Goal: Navigation & Orientation: Find specific page/section

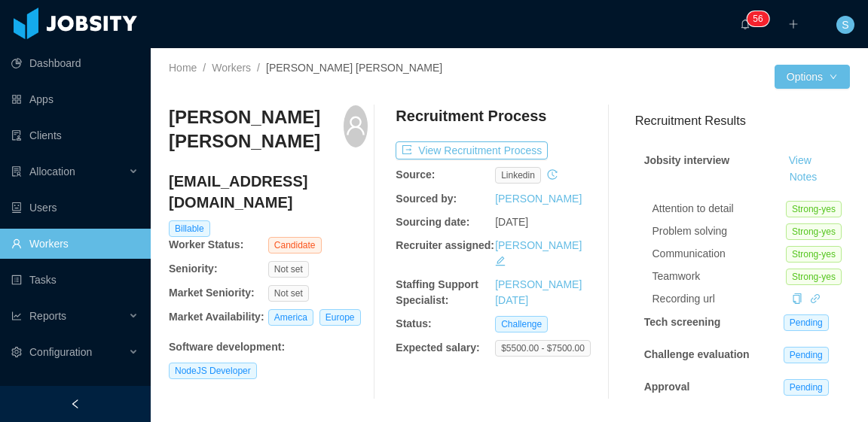
scroll to position [3, 0]
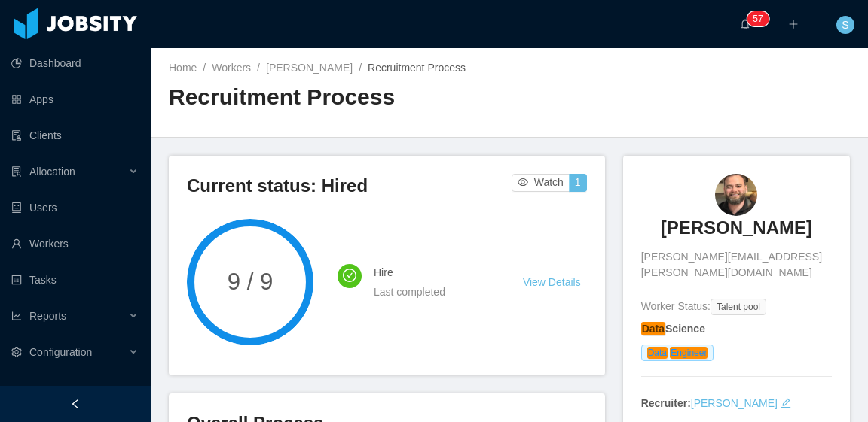
click at [628, 123] on div "Home / Workers / Marcel Pinheiro / Recruitment Process / Recruitment Process" at bounding box center [509, 93] width 717 height 90
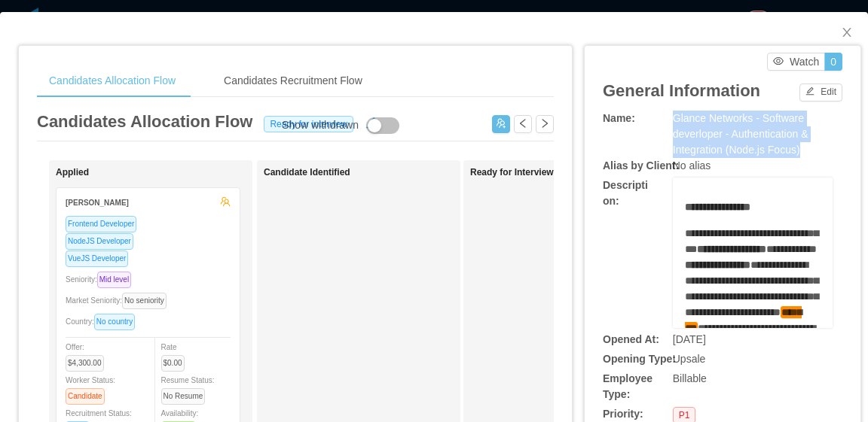
drag, startPoint x: 791, startPoint y: 154, endPoint x: 664, endPoint y: 120, distance: 131.2
click at [673, 120] on div "Glance Networks - Software deverloper - Authentication & Integration (Node.js F…" at bounding box center [753, 134] width 160 height 47
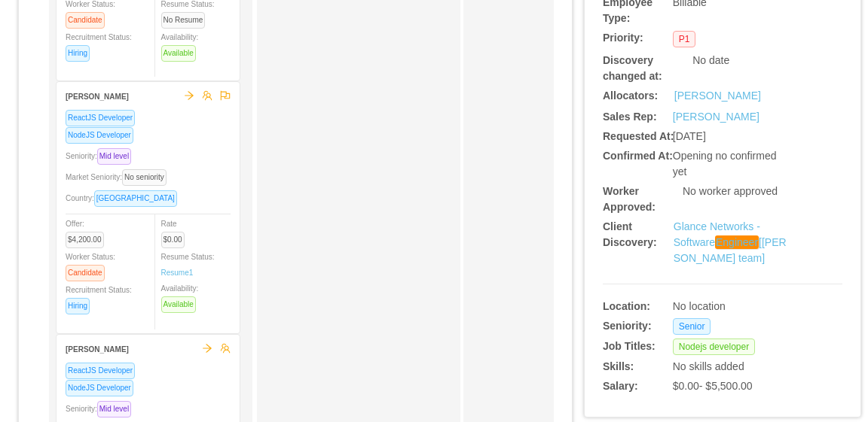
scroll to position [452, 0]
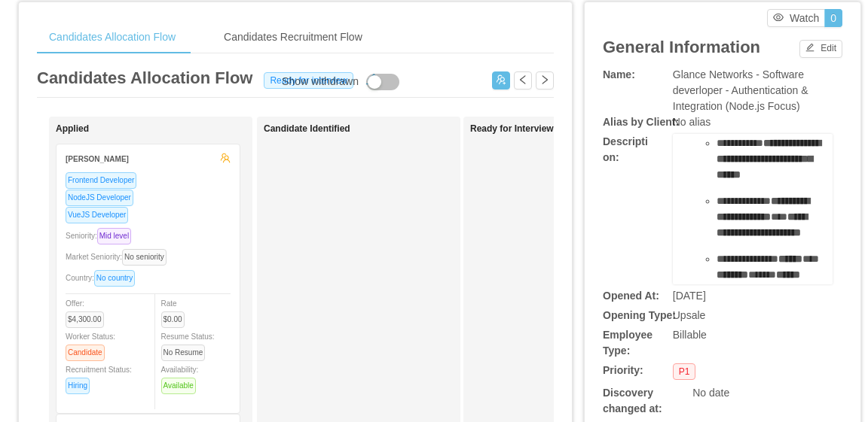
scroll to position [0, 0]
